Goal: Obtain resource: Download file/media

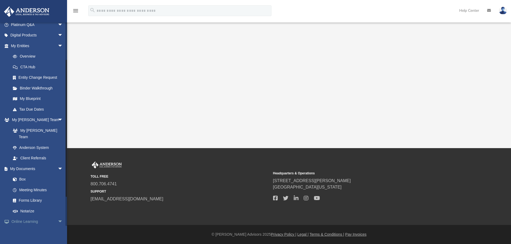
scroll to position [54, 0]
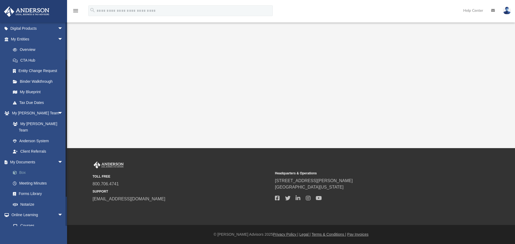
click at [25, 168] on link "Box" at bounding box center [40, 173] width 64 height 11
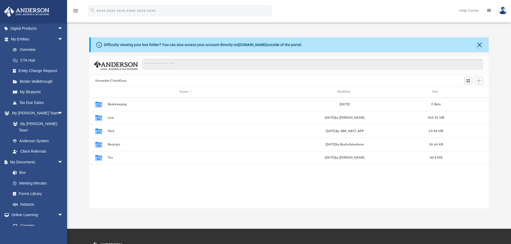
scroll to position [118, 395]
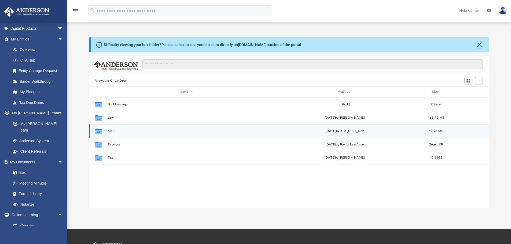
click at [111, 130] on button "Mail" at bounding box center [185, 130] width 156 height 3
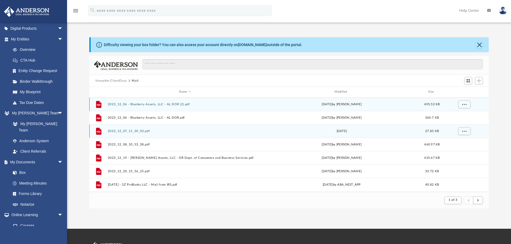
scroll to position [101, 395]
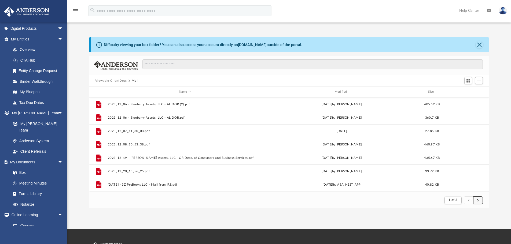
click at [479, 200] on button "submit" at bounding box center [478, 200] width 10 height 8
click at [480, 200] on button "submit" at bounding box center [478, 200] width 10 height 8
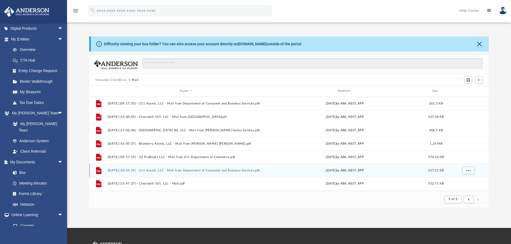
scroll to position [0, 0]
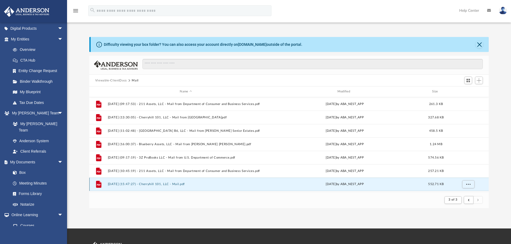
click at [167, 183] on button "[DATE] (15:47:27) - Cherryhill 101, LLC - Mail.pdf" at bounding box center [185, 184] width 156 height 3
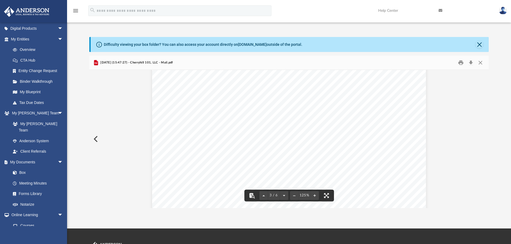
scroll to position [804, 0]
click at [462, 62] on button "Print" at bounding box center [460, 63] width 11 height 8
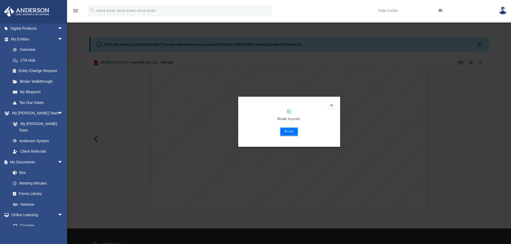
click at [290, 130] on button "Print" at bounding box center [289, 132] width 18 height 9
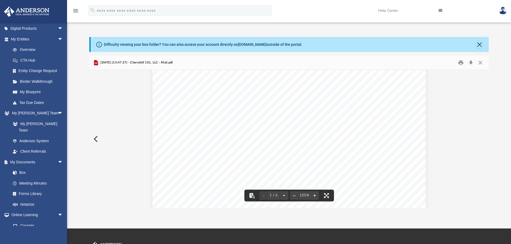
scroll to position [63, 0]
click at [481, 45] on button "Close" at bounding box center [479, 45] width 8 height 8
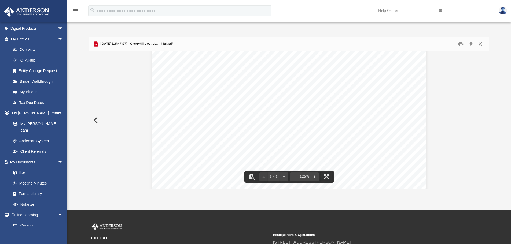
click at [481, 43] on button "Close" at bounding box center [480, 44] width 10 height 8
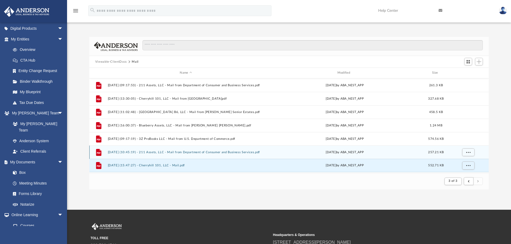
click at [174, 153] on button "[DATE] (10:45:19) - 211 Assets, LLC - Mail from Department of Consumer and Busi…" at bounding box center [185, 152] width 156 height 3
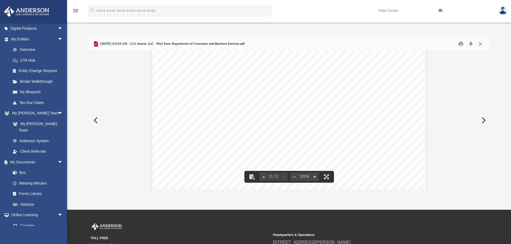
scroll to position [482, 0]
click at [479, 43] on button "Close" at bounding box center [480, 44] width 10 height 8
